Goal: Task Accomplishment & Management: Use online tool/utility

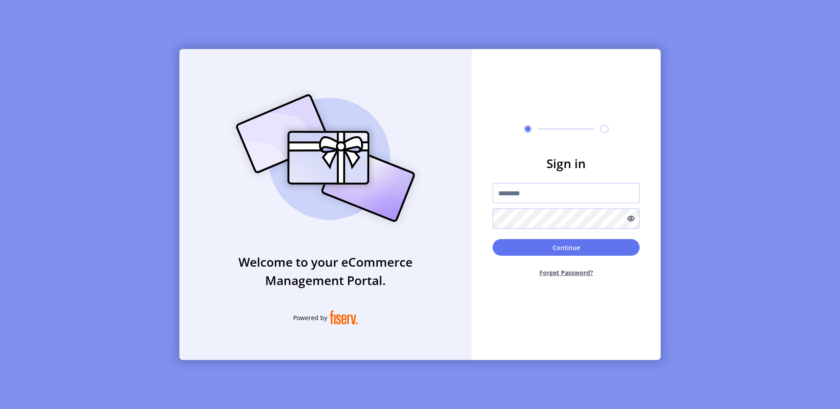
click at [522, 192] on input "text" at bounding box center [566, 193] width 147 height 20
type input "**********"
click at [595, 245] on button "Continue" at bounding box center [566, 247] width 147 height 17
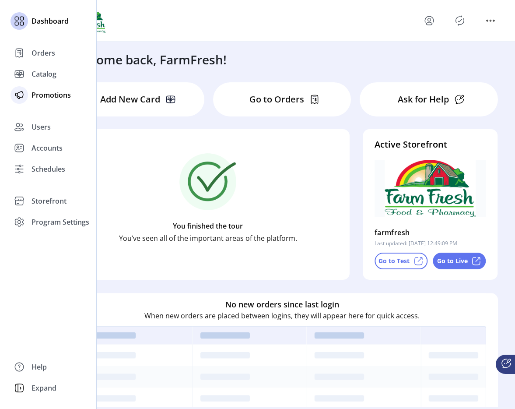
click at [64, 90] on span "Promotions" at bounding box center [51, 95] width 39 height 11
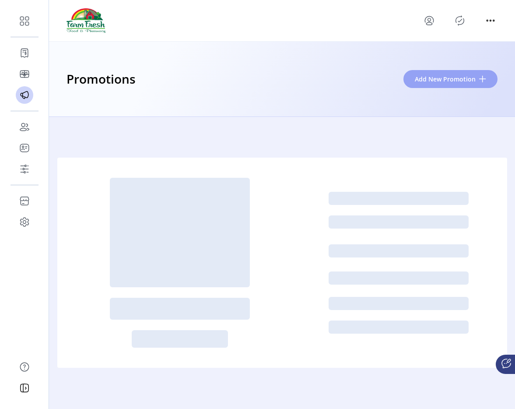
click at [441, 77] on span "Add New Promotion" at bounding box center [445, 78] width 61 height 9
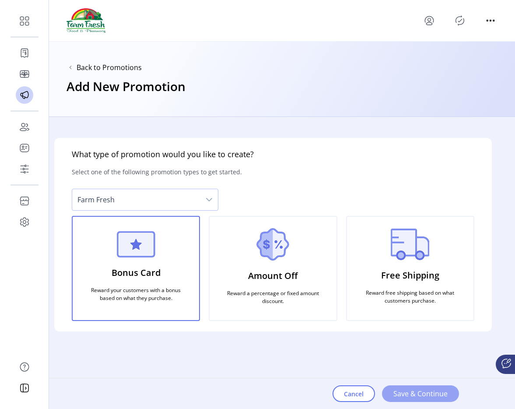
click at [409, 385] on button "Save & Continue" at bounding box center [420, 393] width 77 height 17
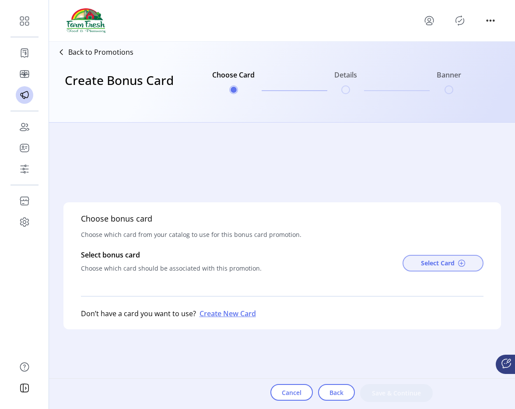
click at [428, 260] on span "Select Card" at bounding box center [438, 262] width 34 height 9
